Goal: Connect with others: Connect with others

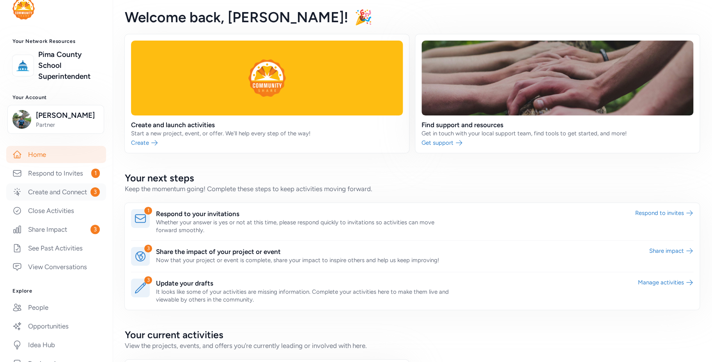
scroll to position [110, 0]
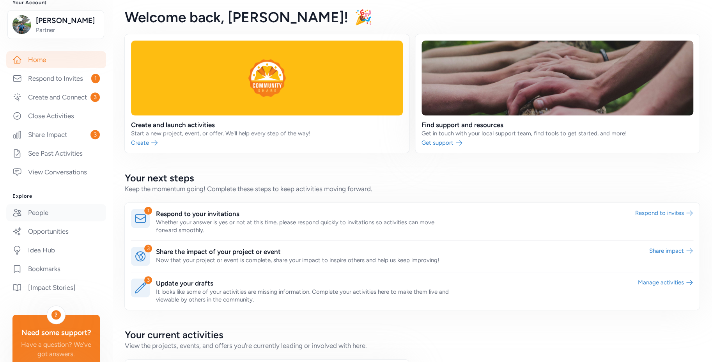
click at [54, 218] on link "People" at bounding box center [56, 212] width 100 height 17
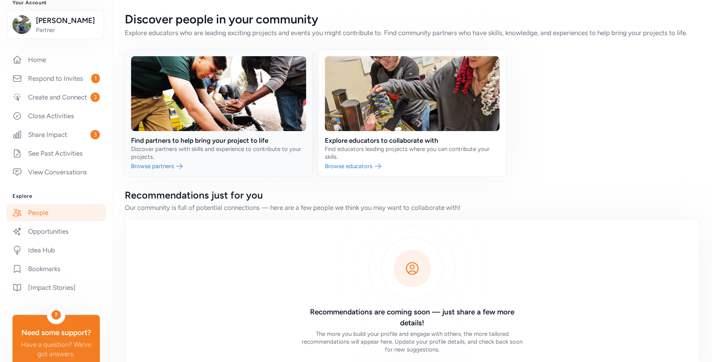
click at [160, 172] on link at bounding box center [219, 113] width 188 height 126
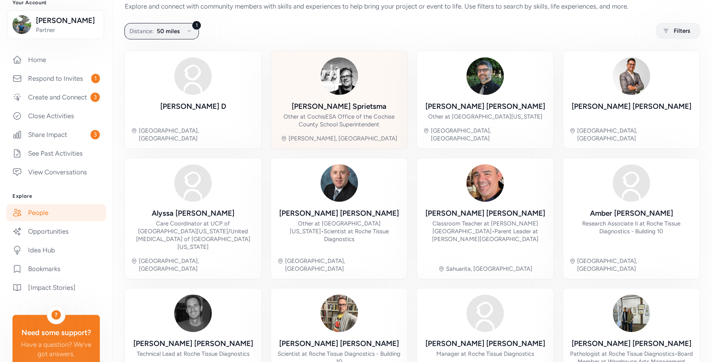
scroll to position [41, 0]
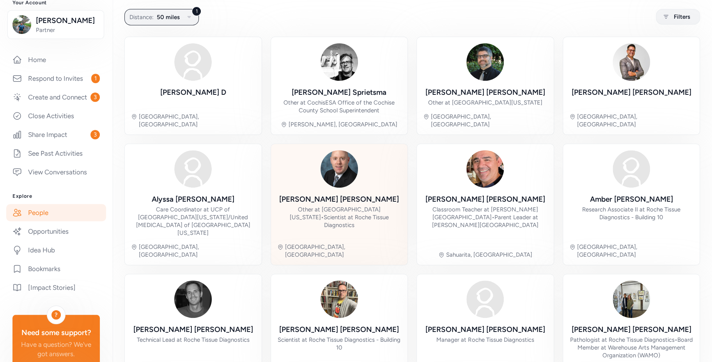
click at [339, 192] on div "[PERSON_NAME] Other at [GEOGRAPHIC_DATA][US_STATE] • Scientist at Roche Tissue …" at bounding box center [339, 204] width 124 height 108
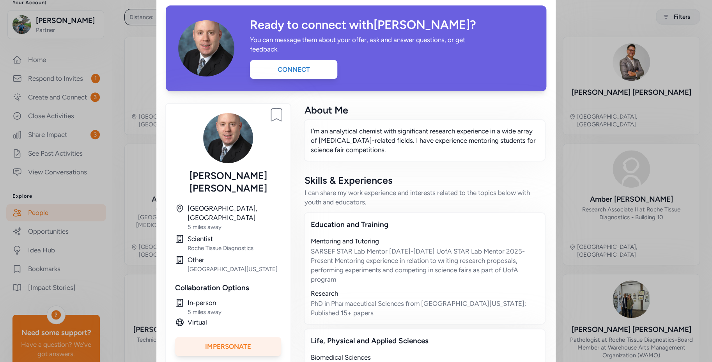
scroll to position [31, 0]
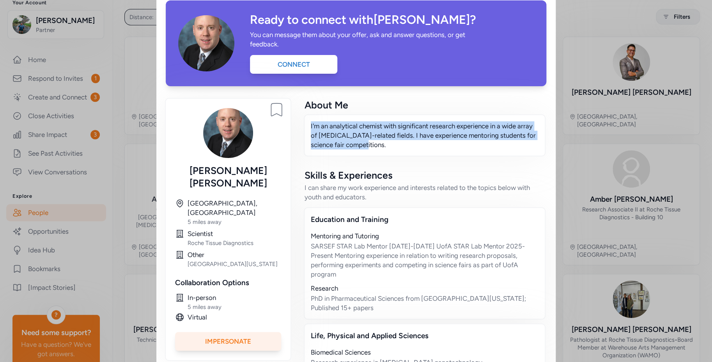
drag, startPoint x: 381, startPoint y: 149, endPoint x: 322, endPoint y: 131, distance: 61.0
click at [299, 121] on div "Bookmark person [PERSON_NAME] [GEOGRAPHIC_DATA], [GEOGRAPHIC_DATA] 5 miles away…" at bounding box center [356, 305] width 381 height 413
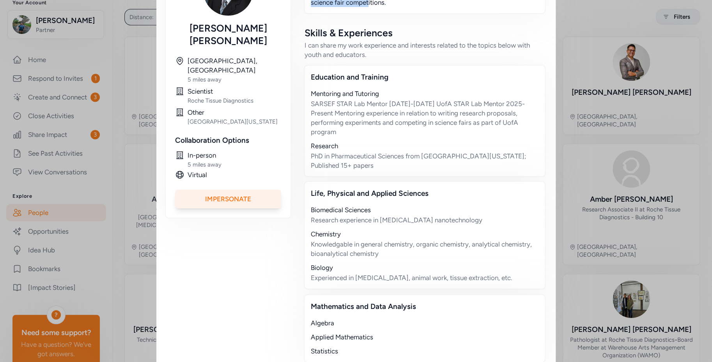
scroll to position [178, 0]
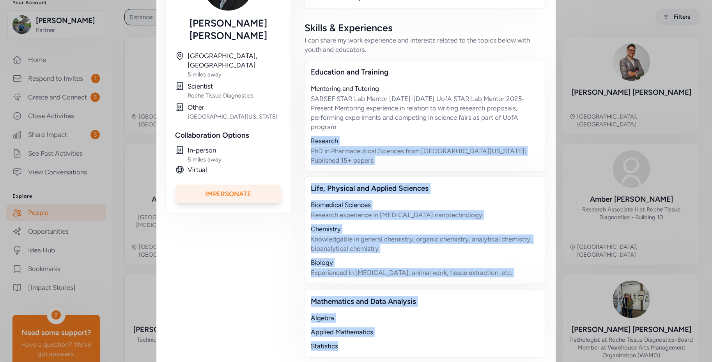
drag, startPoint x: 316, startPoint y: 144, endPoint x: 355, endPoint y: 338, distance: 198.2
click at [355, 338] on div "Education and Training Mentoring and Tutoring SARSEF STAR Lab Mentor [DATE]-[DA…" at bounding box center [425, 209] width 240 height 298
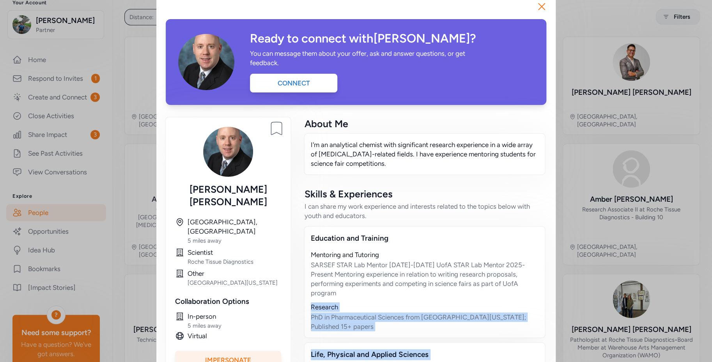
scroll to position [0, 0]
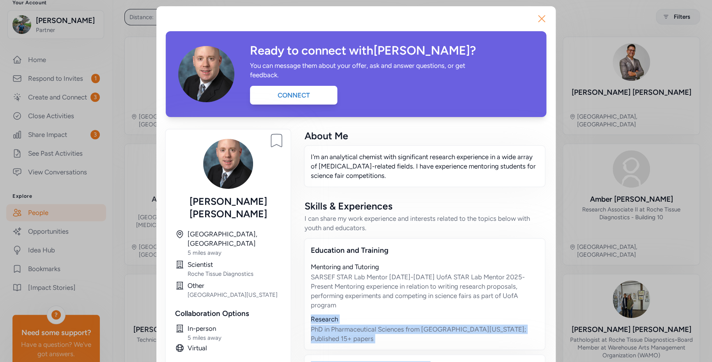
click at [539, 19] on icon "button" at bounding box center [542, 19] width 6 height 6
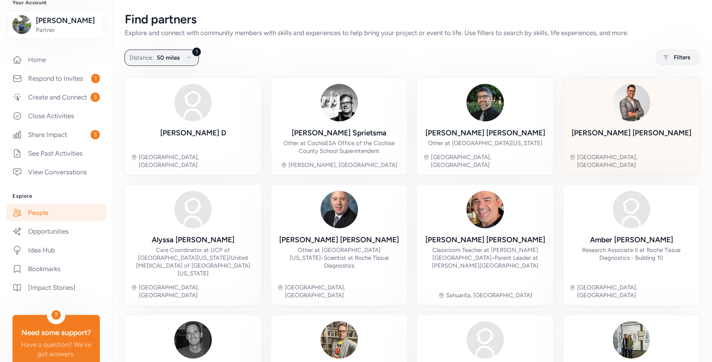
click at [633, 122] on div "[PERSON_NAME] Tucson, [GEOGRAPHIC_DATA]" at bounding box center [631, 126] width 124 height 85
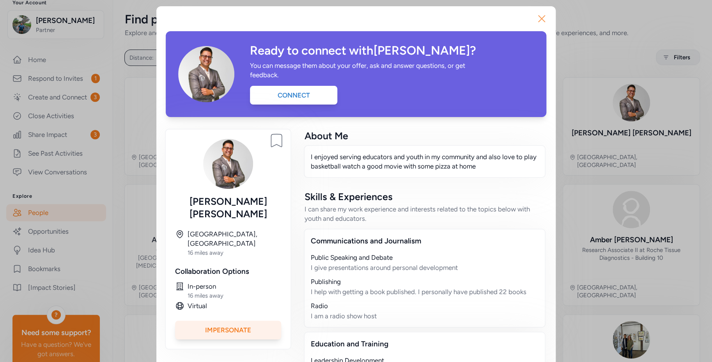
click at [539, 17] on icon "button" at bounding box center [542, 19] width 6 height 6
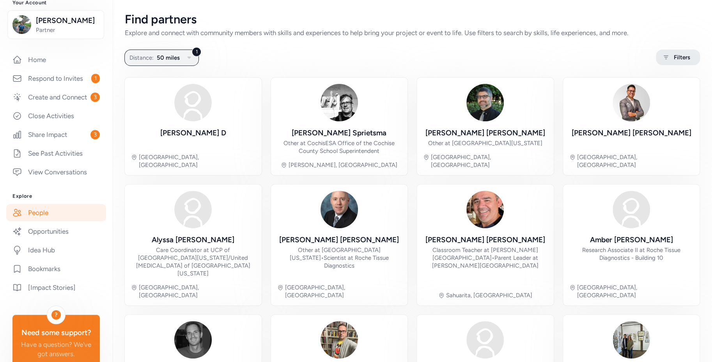
click at [674, 57] on span "Filters" at bounding box center [682, 57] width 16 height 9
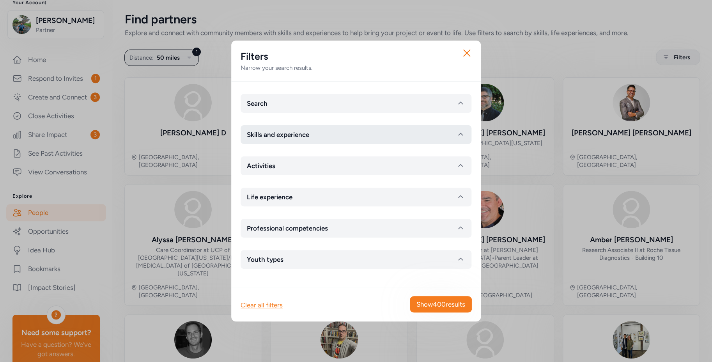
click at [381, 131] on button "Skills and experience" at bounding box center [356, 134] width 231 height 19
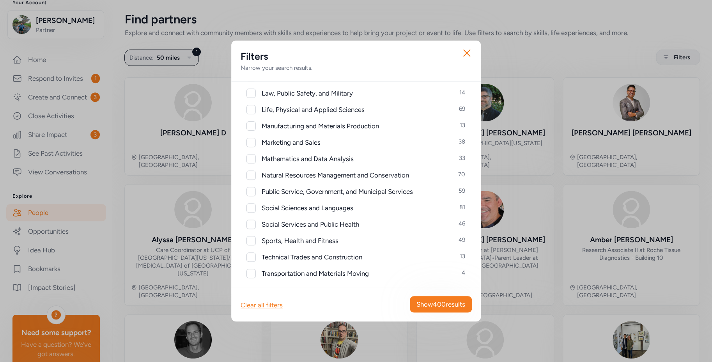
scroll to position [314, 0]
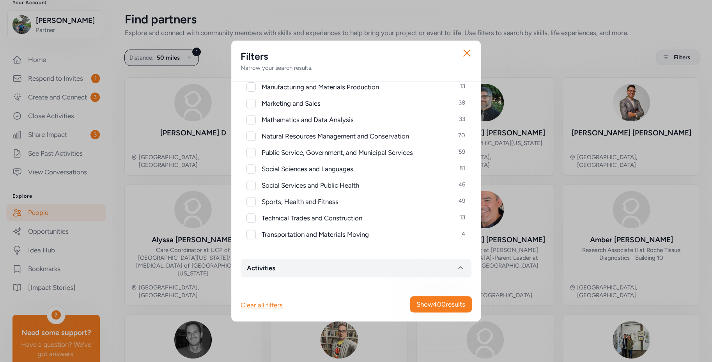
click at [252, 135] on div at bounding box center [250, 135] width 9 height 9
click at [252, 135] on icon at bounding box center [250, 136] width 5 height 4
checkbox input "false"
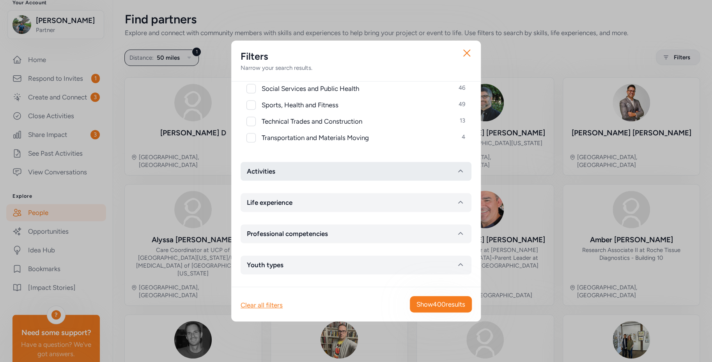
click at [296, 167] on button "Activities" at bounding box center [356, 171] width 231 height 19
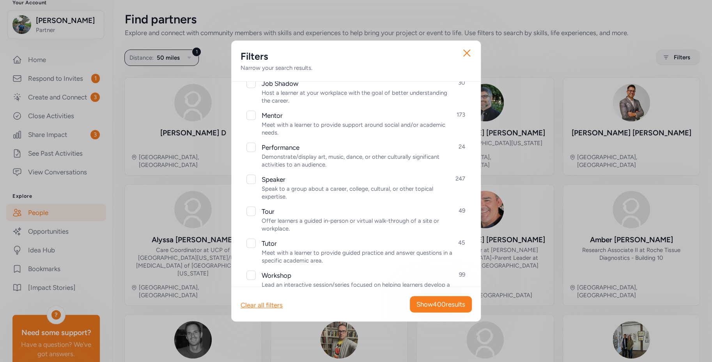
scroll to position [845, 0]
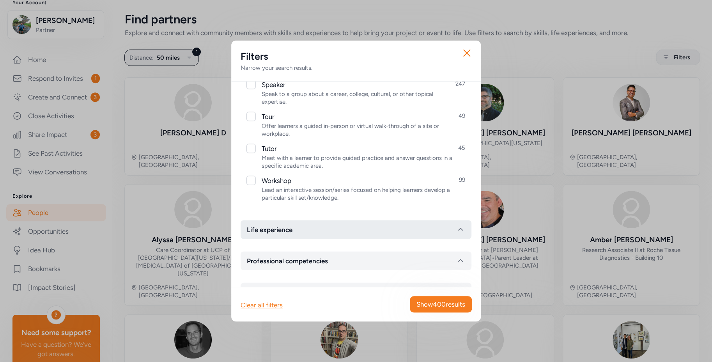
click at [322, 234] on button "Life experience" at bounding box center [356, 229] width 231 height 19
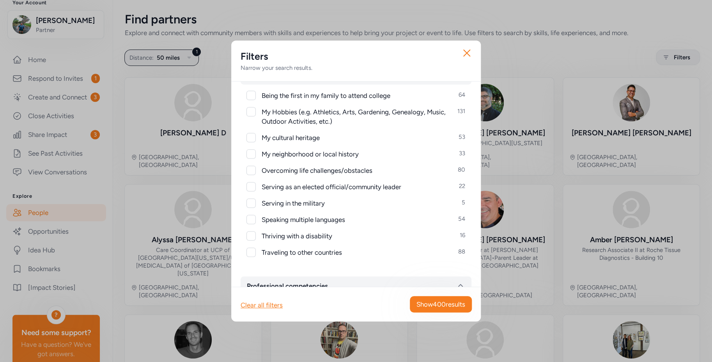
scroll to position [1051, 0]
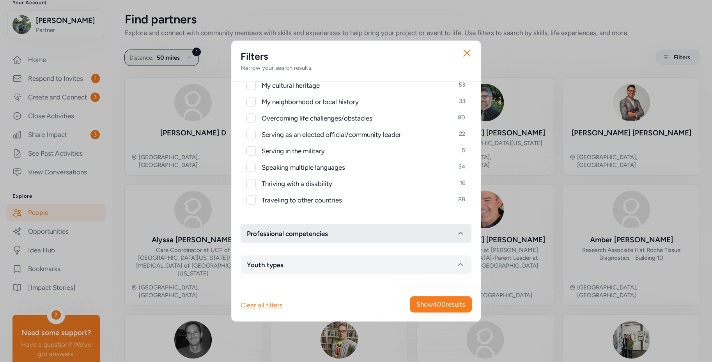
click at [332, 230] on button "Professional competencies" at bounding box center [356, 233] width 231 height 19
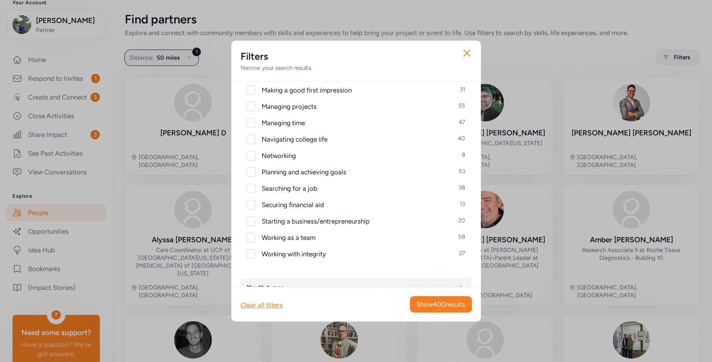
scroll to position [1402, 0]
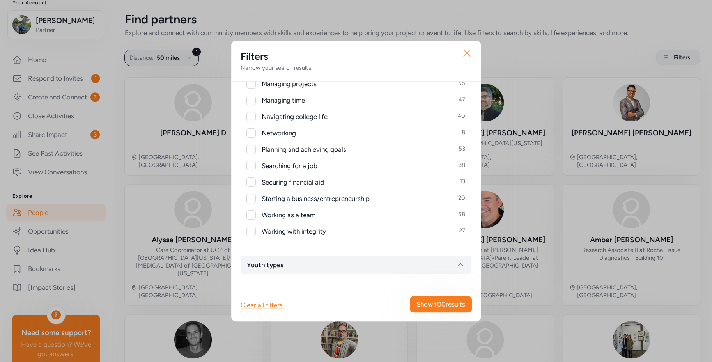
click at [470, 55] on icon "button" at bounding box center [467, 53] width 12 height 12
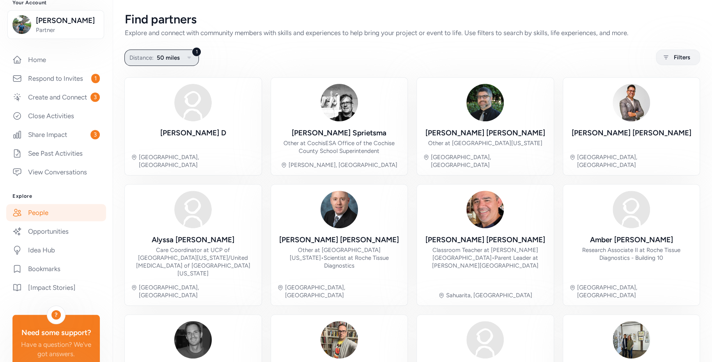
click at [185, 56] on icon "button" at bounding box center [188, 57] width 9 height 9
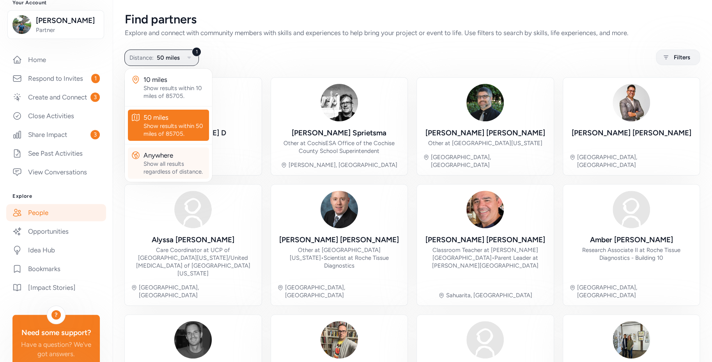
click at [171, 168] on div "Show all results regardless of distance." at bounding box center [175, 168] width 62 height 16
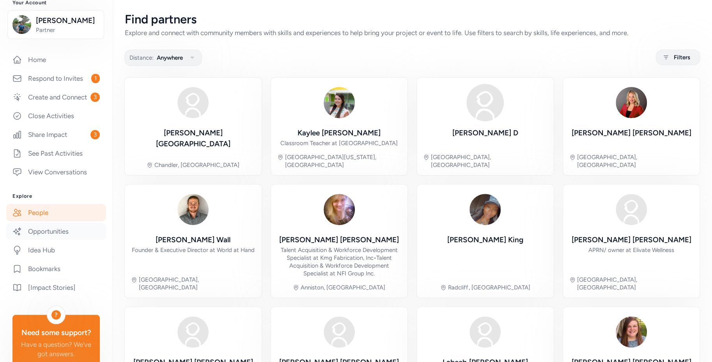
click at [49, 240] on link "Opportunities" at bounding box center [56, 231] width 100 height 17
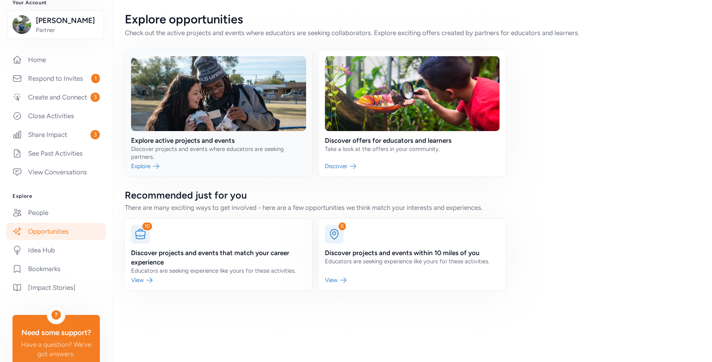
click at [145, 166] on link at bounding box center [219, 113] width 188 height 126
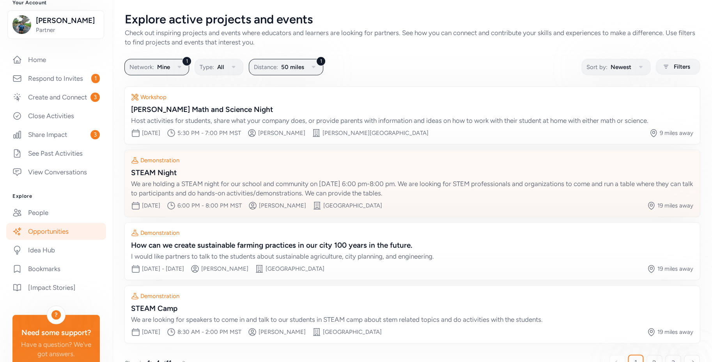
scroll to position [21, 0]
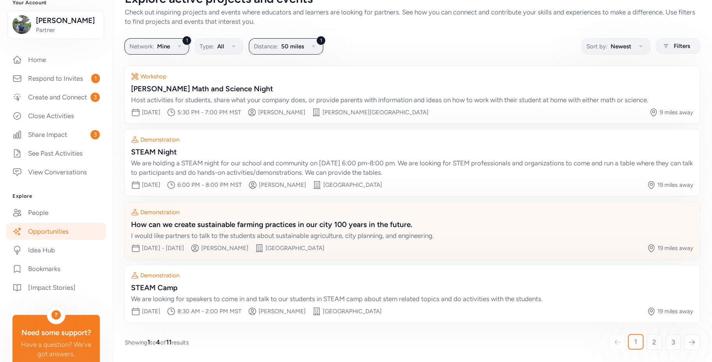
click at [257, 223] on div "How can we create sustainable farming practices in our city 100 years in the fu…" at bounding box center [412, 224] width 562 height 11
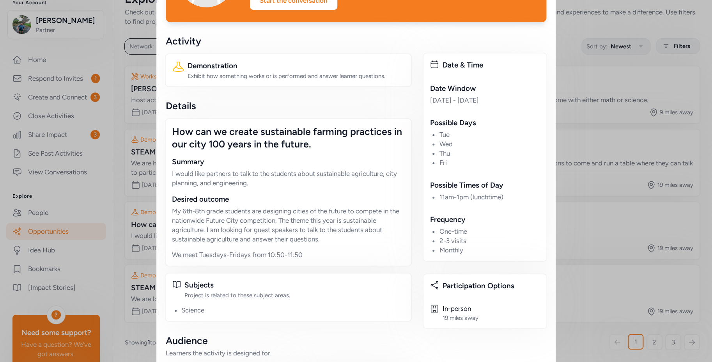
scroll to position [100, 0]
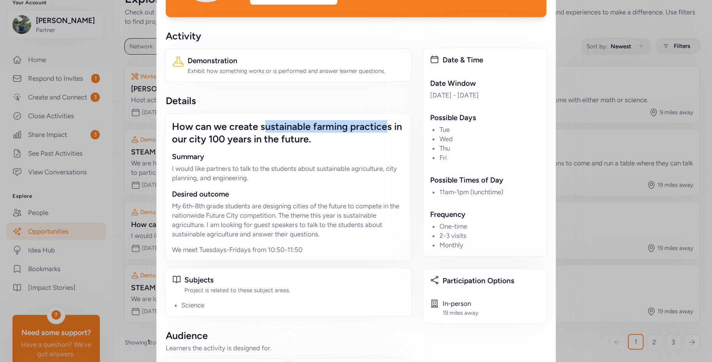
drag, startPoint x: 351, startPoint y: 128, endPoint x: 261, endPoint y: 128, distance: 89.3
click at [261, 128] on div "How can we create sustainable farming practices in our city 100 years in the fu…" at bounding box center [288, 132] width 233 height 25
click at [339, 163] on div "Summary I would like partners to talk to the students about sustainable agricul…" at bounding box center [288, 166] width 233 height 31
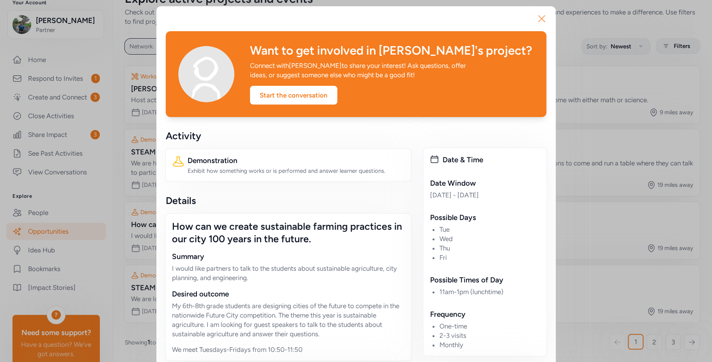
click at [542, 19] on icon "button" at bounding box center [541, 18] width 12 height 12
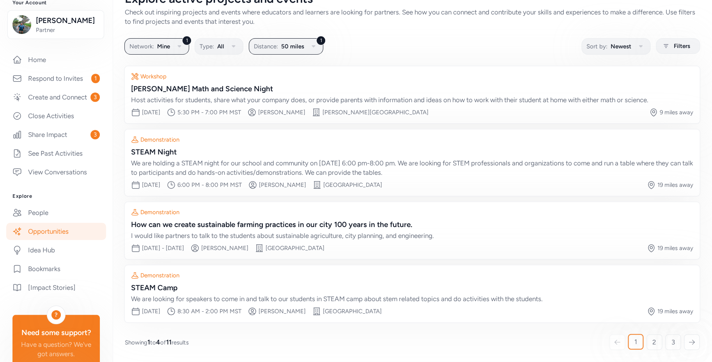
click at [81, 240] on link "Opportunities" at bounding box center [56, 231] width 100 height 17
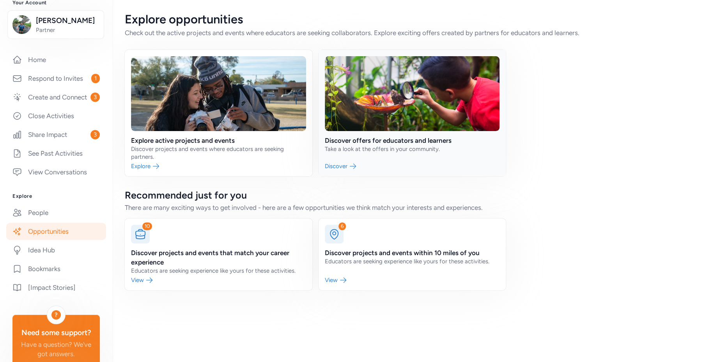
click at [365, 142] on link at bounding box center [413, 113] width 188 height 126
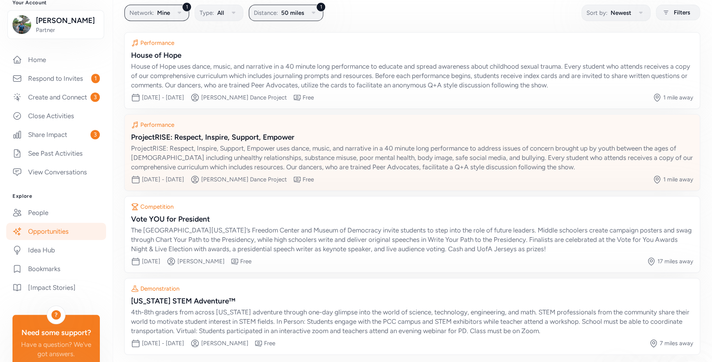
scroll to position [77, 0]
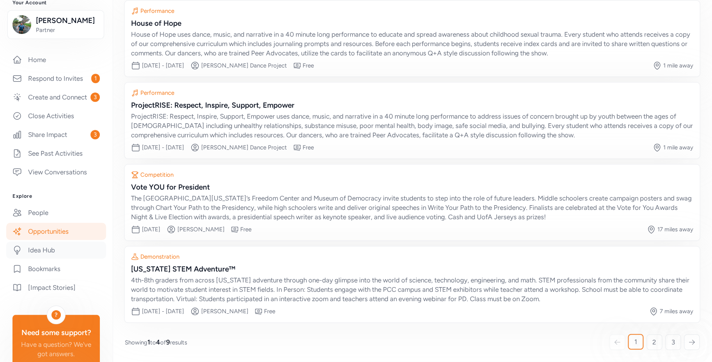
click at [50, 259] on link "Idea Hub" at bounding box center [56, 249] width 100 height 17
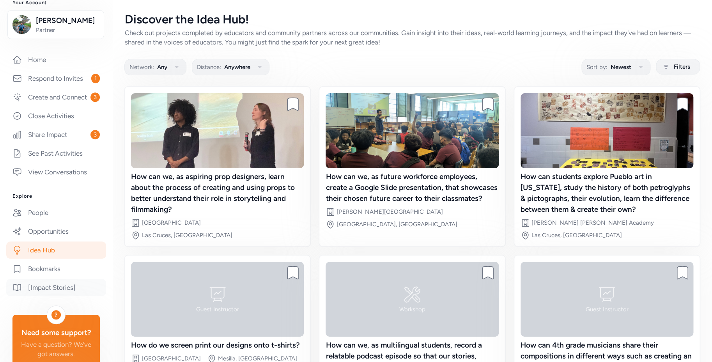
click at [63, 294] on link "[Impact Stories]" at bounding box center [56, 287] width 100 height 17
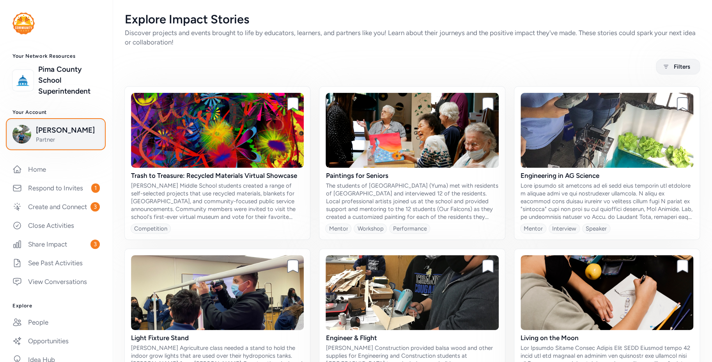
click at [67, 131] on span "[PERSON_NAME]" at bounding box center [67, 130] width 63 height 11
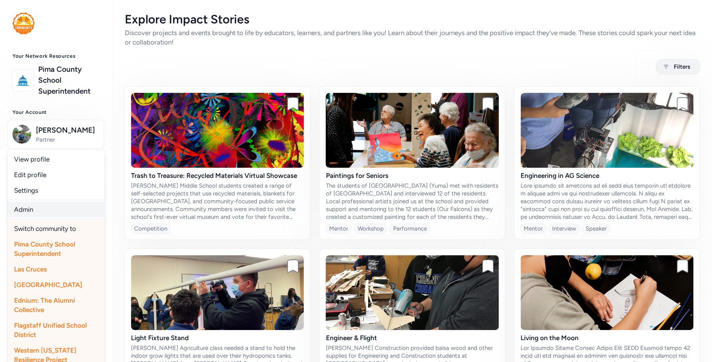
click at [43, 213] on link "Admin" at bounding box center [56, 210] width 97 height 16
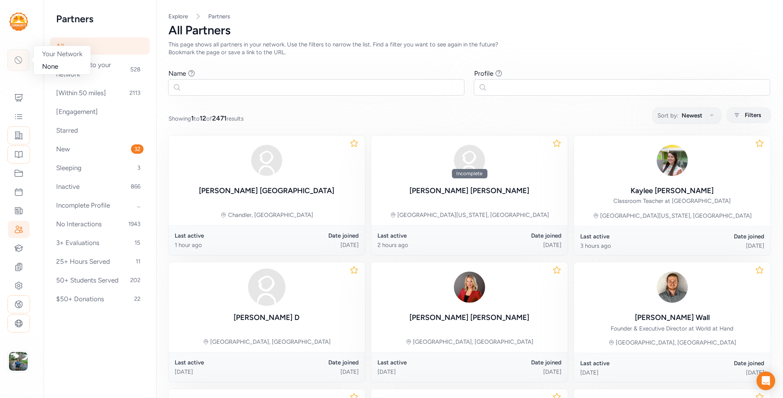
click at [18, 60] on icon at bounding box center [18, 60] width 7 height 7
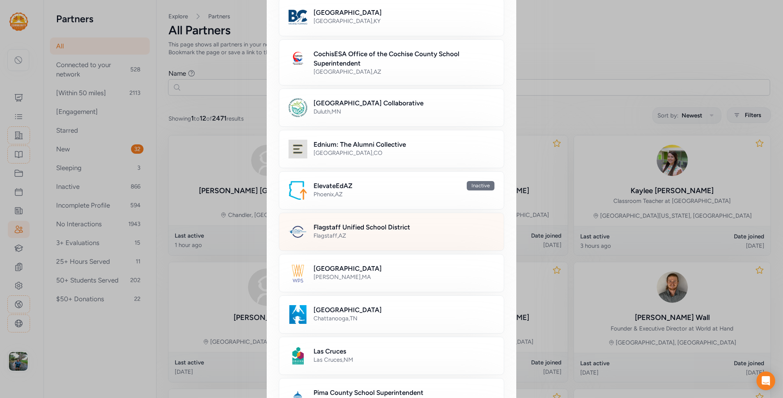
scroll to position [242, 0]
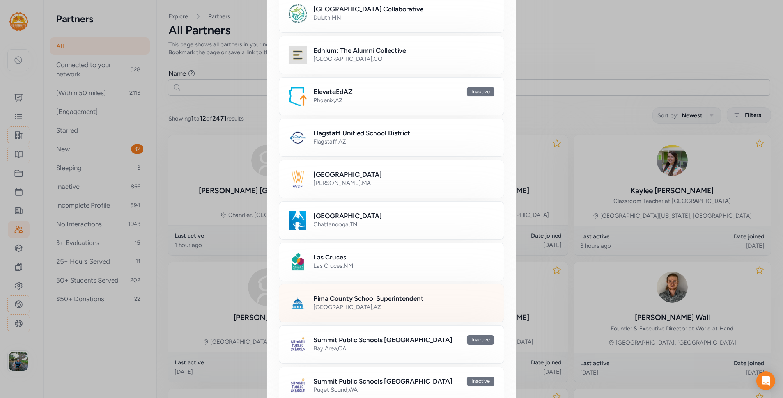
click at [354, 298] on h2 "Pima County School Superintendent" at bounding box center [369, 298] width 110 height 9
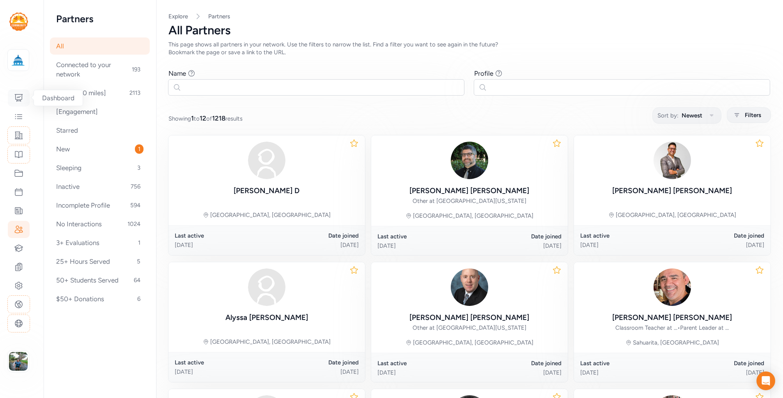
click at [20, 99] on icon at bounding box center [18, 97] width 9 height 9
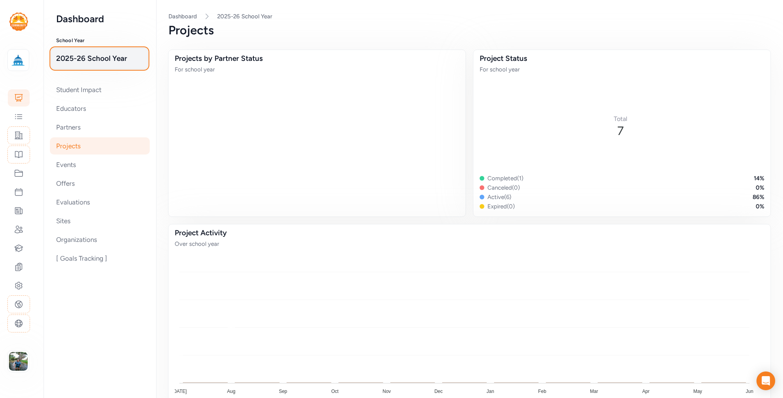
click at [96, 62] on span "2025-26 School Year" at bounding box center [99, 58] width 87 height 11
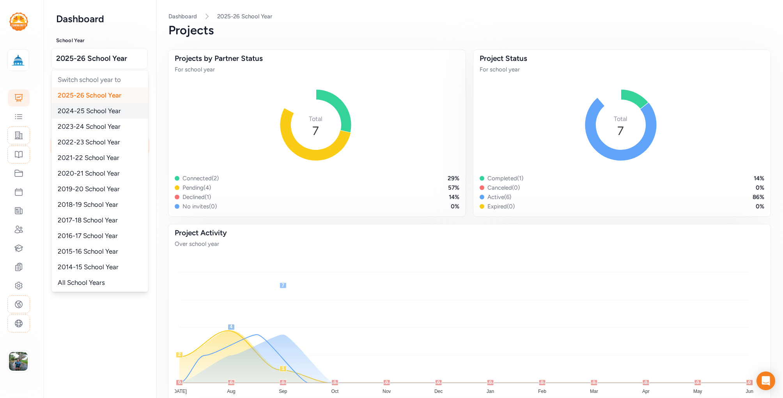
click at [96, 111] on span "2024-25 School Year" at bounding box center [89, 111] width 63 height 8
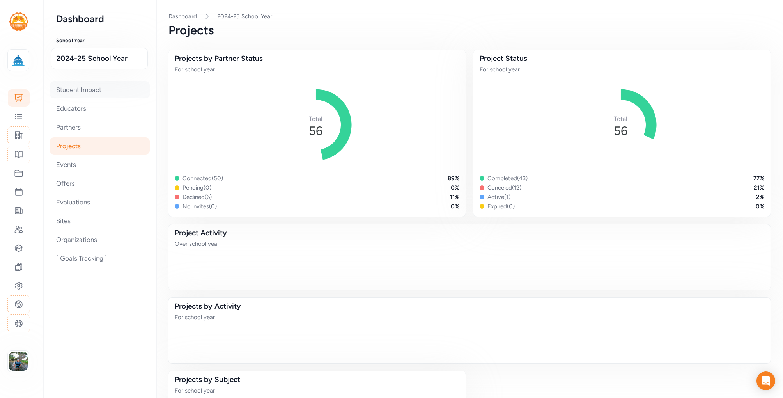
click at [85, 94] on div "Student Impact" at bounding box center [100, 89] width 100 height 17
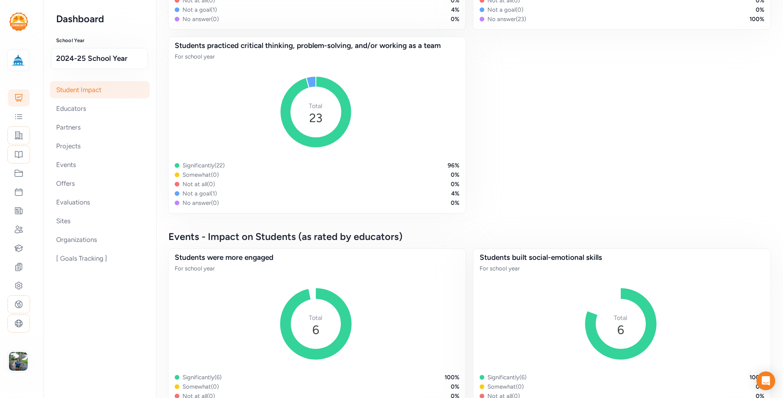
scroll to position [799, 0]
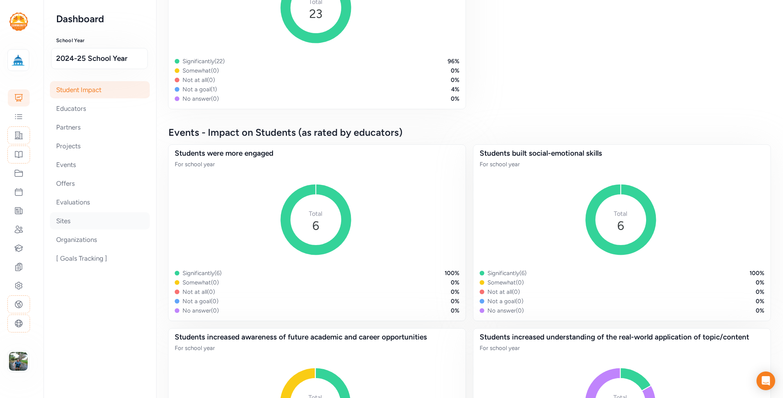
click at [73, 226] on div "Sites" at bounding box center [100, 220] width 100 height 17
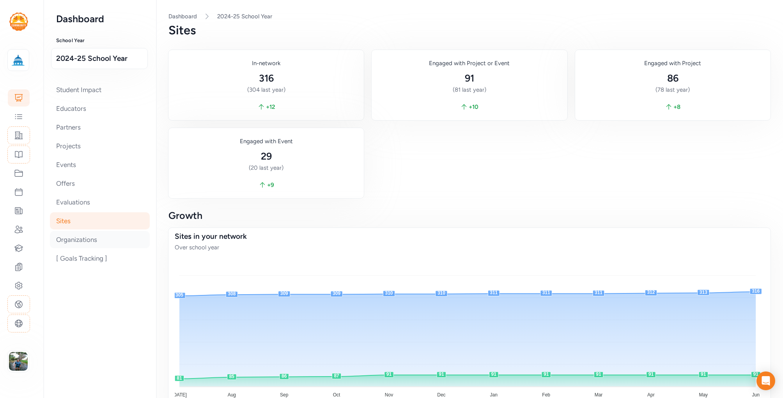
click at [85, 239] on div "Organizations" at bounding box center [100, 239] width 100 height 17
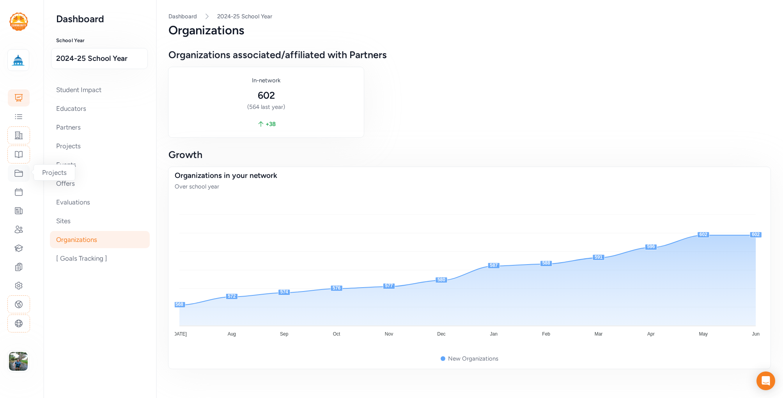
click at [17, 174] on icon at bounding box center [18, 172] width 9 height 9
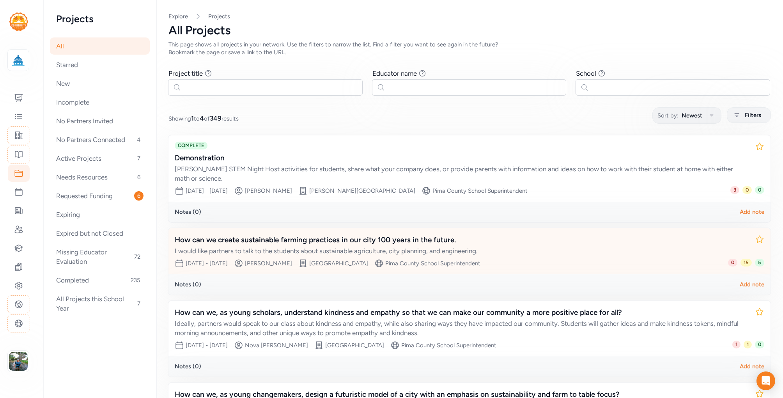
click at [323, 235] on div "How can we create sustainable farming practices in our city 100 years in the fu…" at bounding box center [462, 239] width 574 height 11
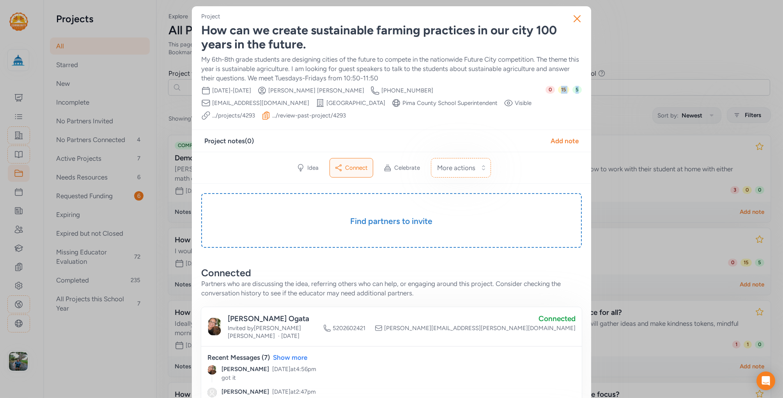
drag, startPoint x: 581, startPoint y: 96, endPoint x: 556, endPoint y: 91, distance: 26.3
click at [573, 102] on div "0 15 5" at bounding box center [564, 103] width 36 height 34
drag, startPoint x: 578, startPoint y: 94, endPoint x: 569, endPoint y: 89, distance: 11.4
click at [569, 89] on div "0 15 5" at bounding box center [564, 103] width 36 height 34
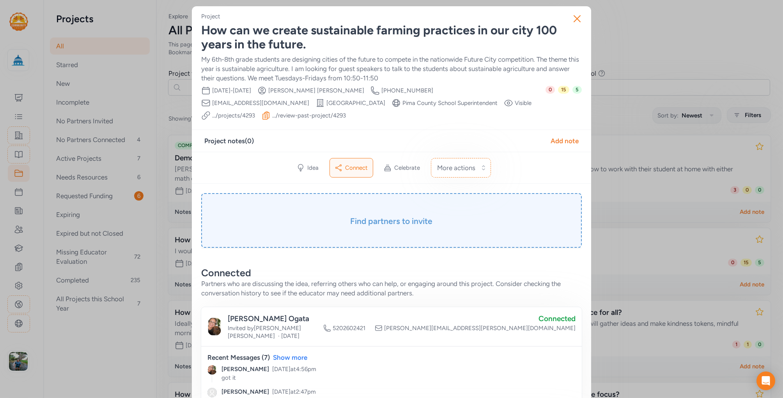
click at [448, 213] on div "Find partners to invite" at bounding box center [391, 220] width 381 height 55
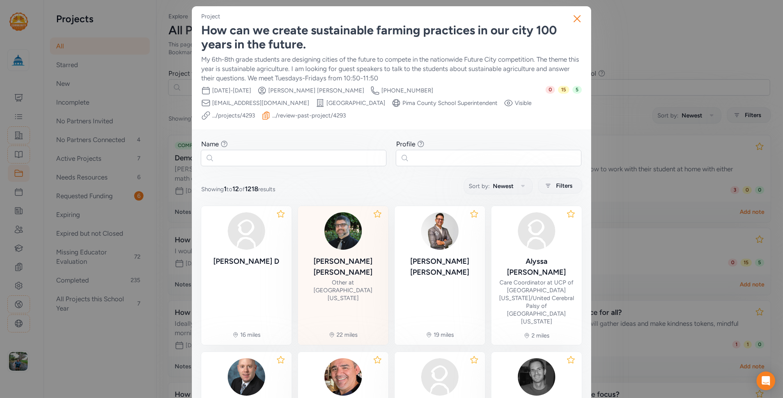
click at [346, 252] on div "Dan Moreno Other at University of Arizona" at bounding box center [343, 257] width 78 height 90
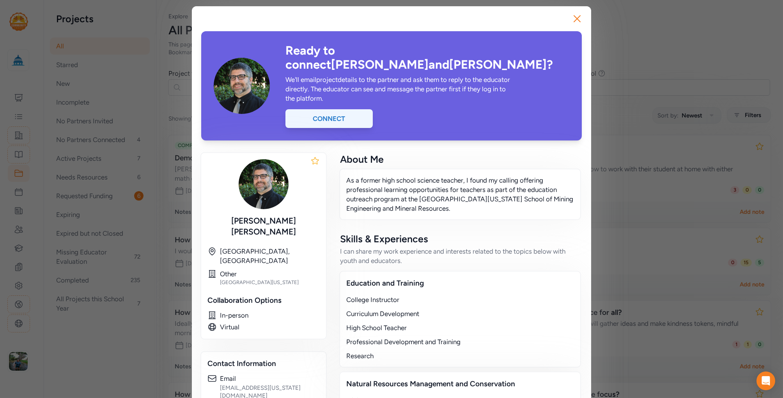
click at [333, 112] on div "Connect" at bounding box center [328, 118] width 87 height 19
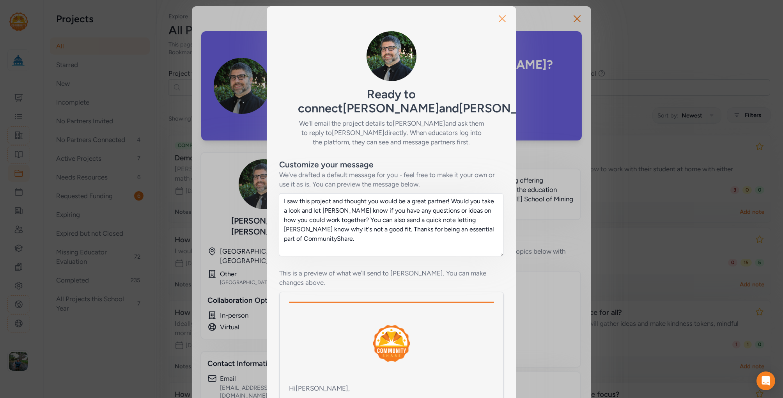
click at [498, 12] on button "Close" at bounding box center [502, 18] width 25 height 25
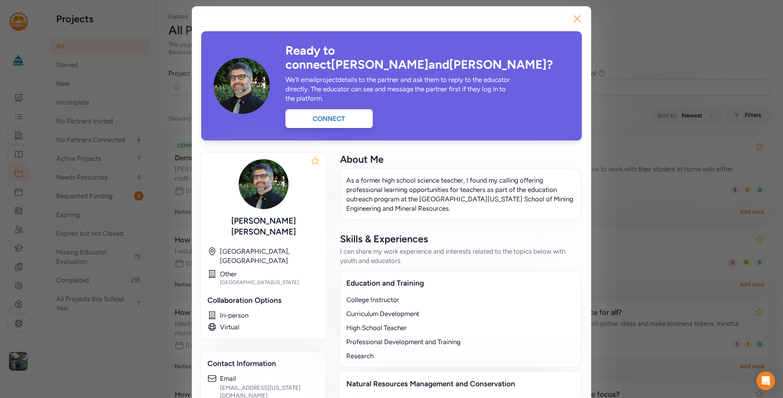
click at [574, 20] on icon "button" at bounding box center [577, 19] width 6 height 6
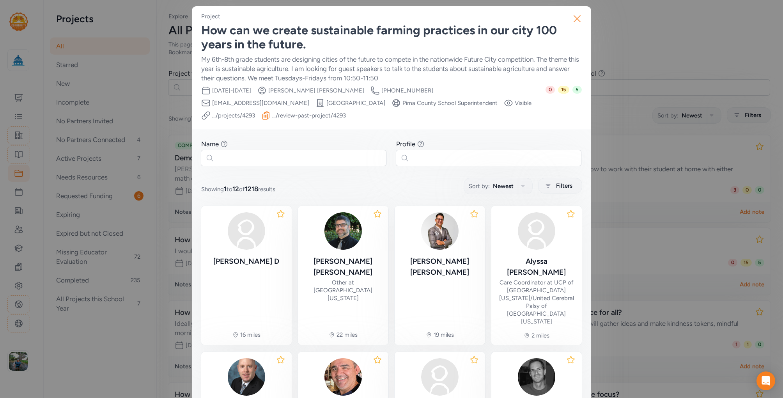
click at [575, 18] on icon "button" at bounding box center [577, 19] width 6 height 6
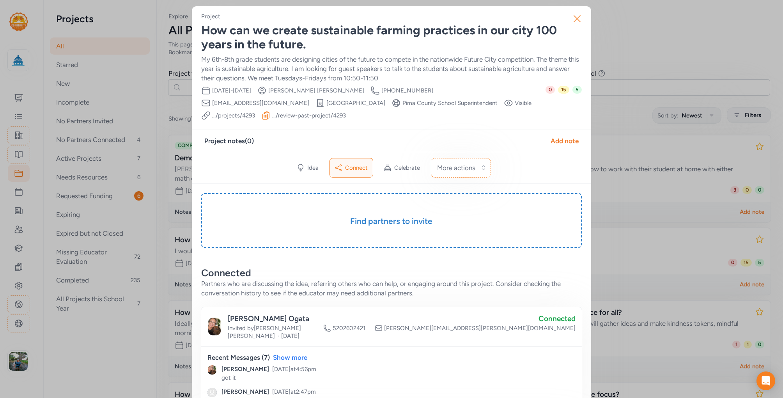
click at [574, 18] on icon "button" at bounding box center [577, 19] width 6 height 6
